Goal: Task Accomplishment & Management: Complete application form

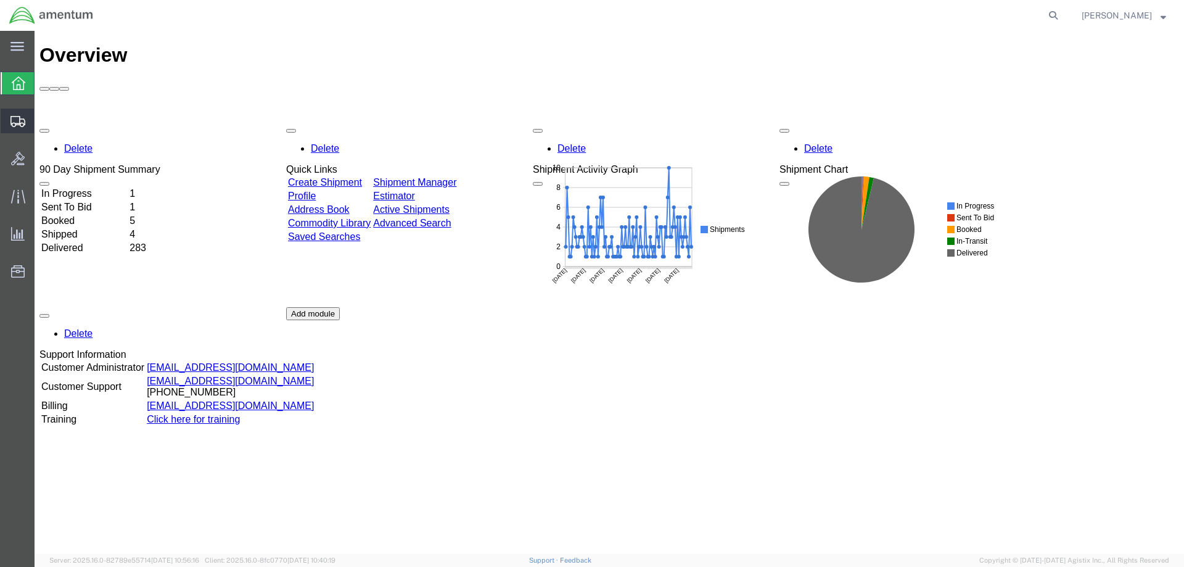
click at [0, 0] on span "Create Shipment" at bounding box center [0, 0] width 0 height 0
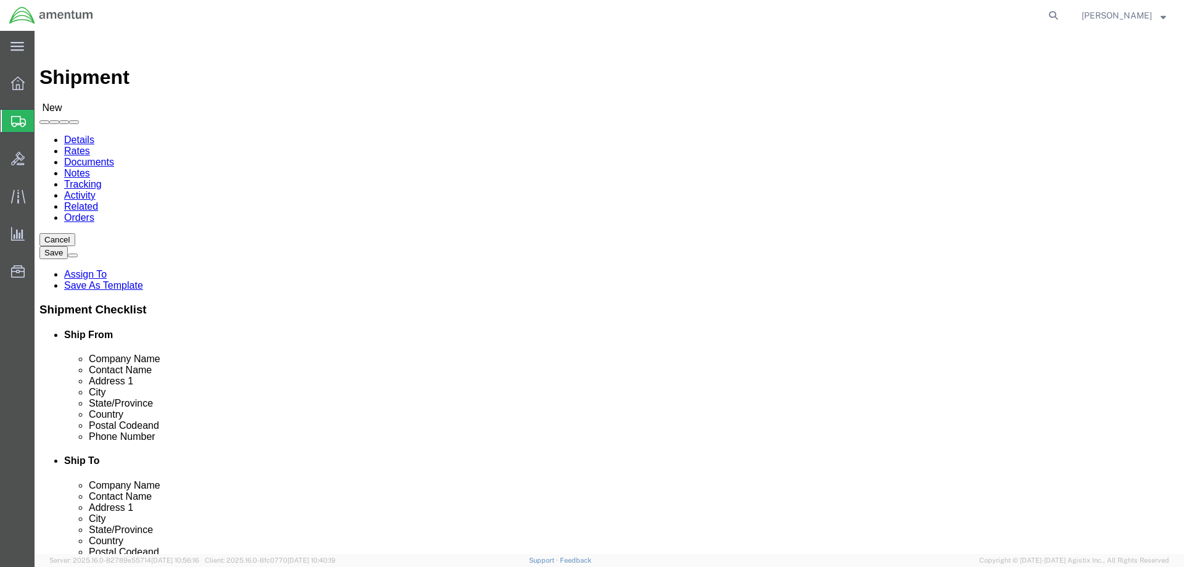
select select
select select "49919"
select select "NY"
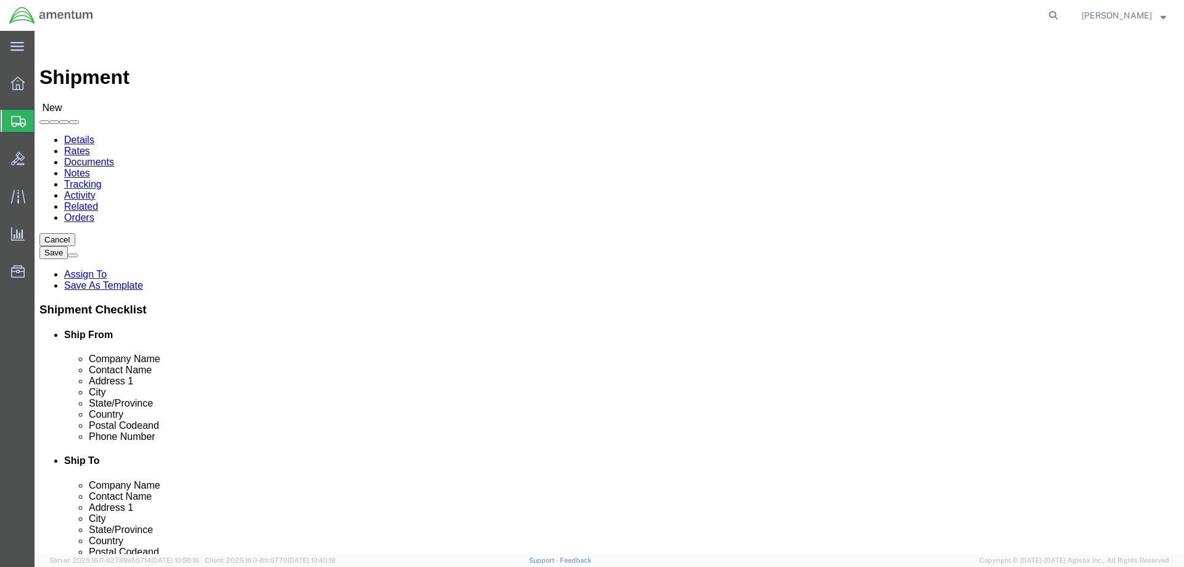
select select "49924"
select select "NY"
click button "Cancel"
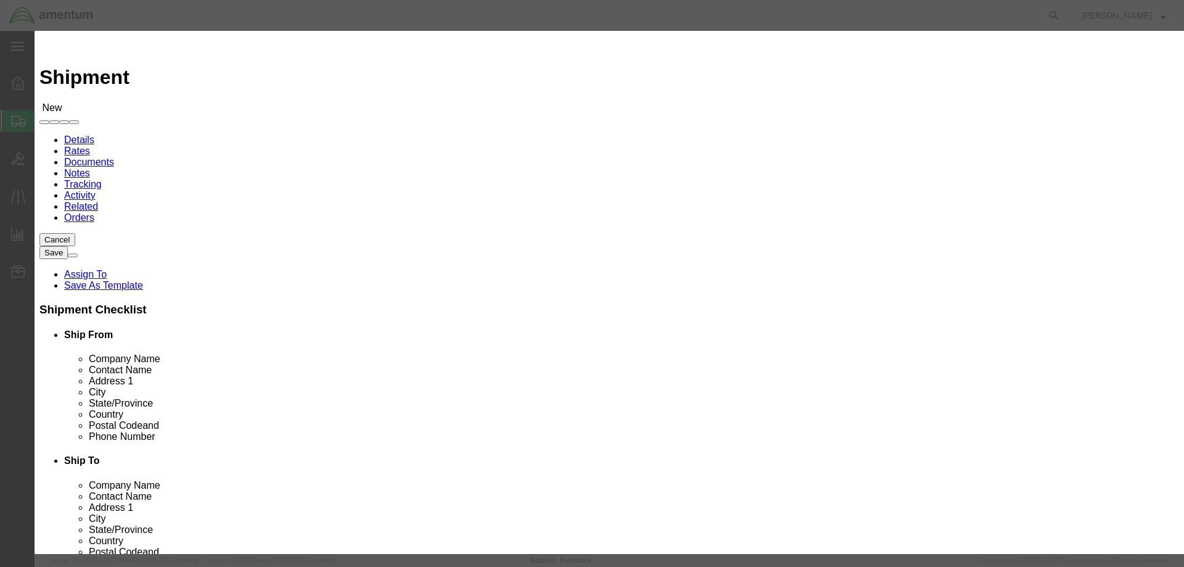
click button "Yes"
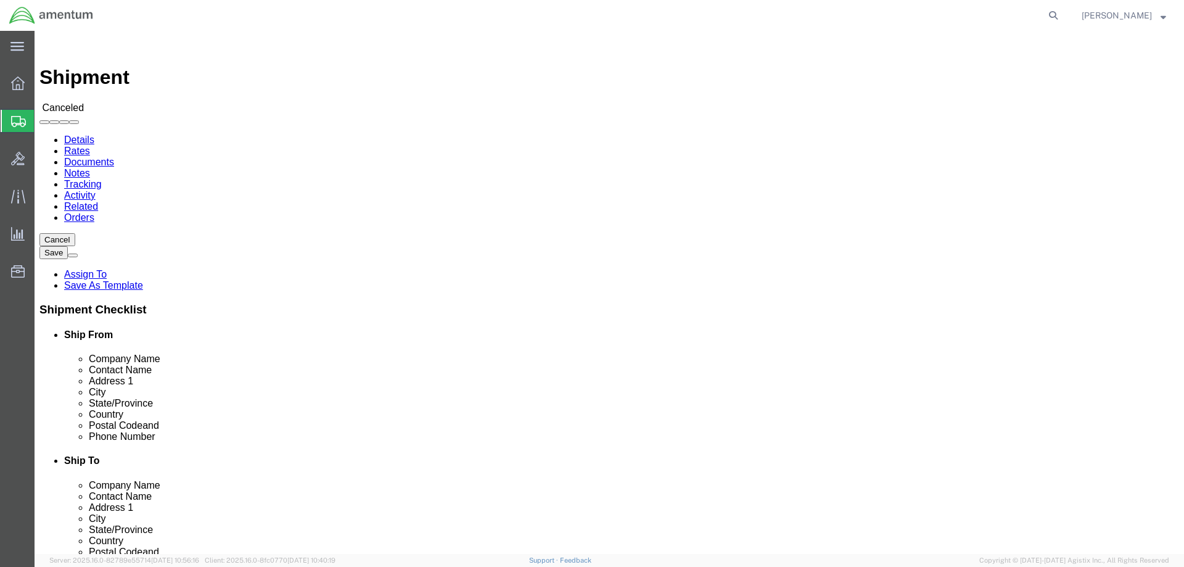
click at [19, 121] on icon at bounding box center [18, 121] width 15 height 11
